Goal: Navigation & Orientation: Understand site structure

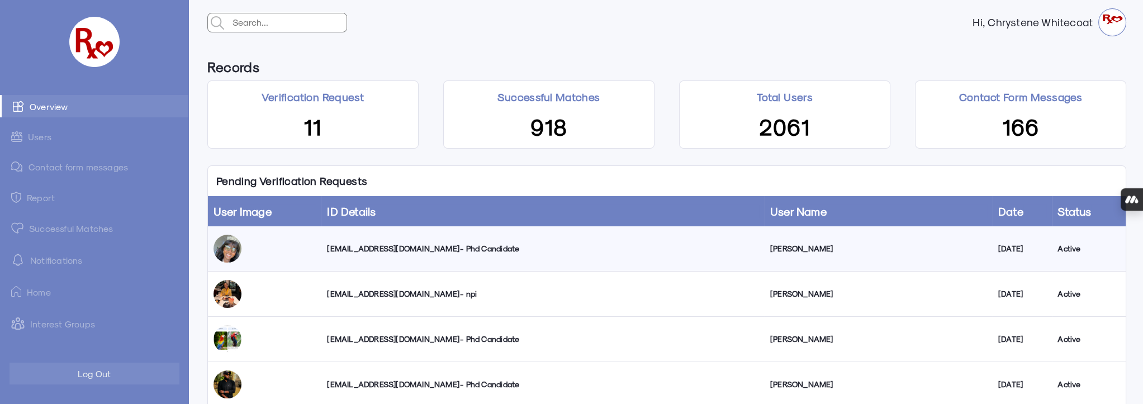
click at [70, 227] on link "Successful Matches" at bounding box center [94, 228] width 188 height 22
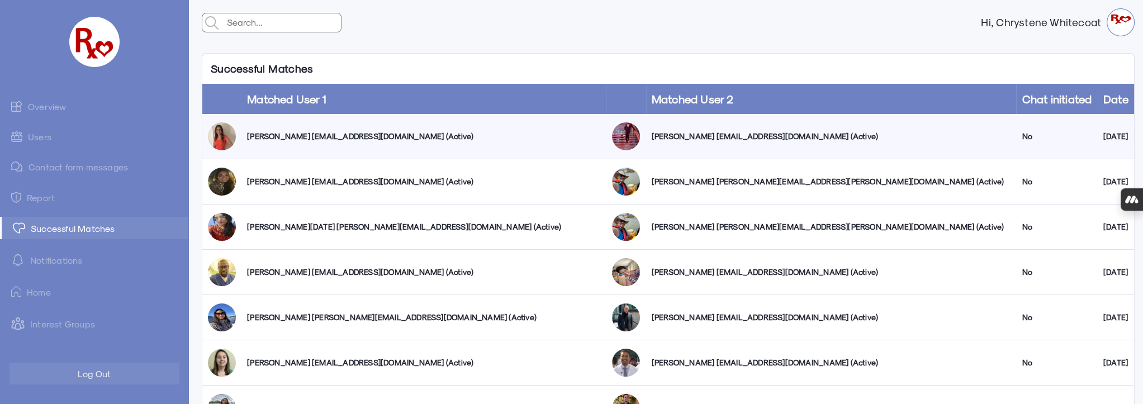
click at [49, 138] on link "Users" at bounding box center [94, 137] width 188 height 22
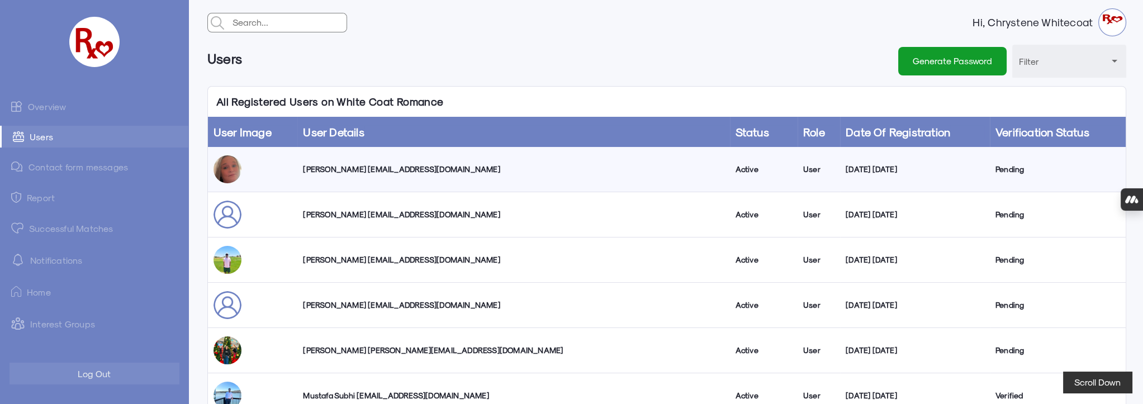
click at [56, 107] on link "Overview" at bounding box center [94, 106] width 188 height 22
